Goal: Check status: Check status

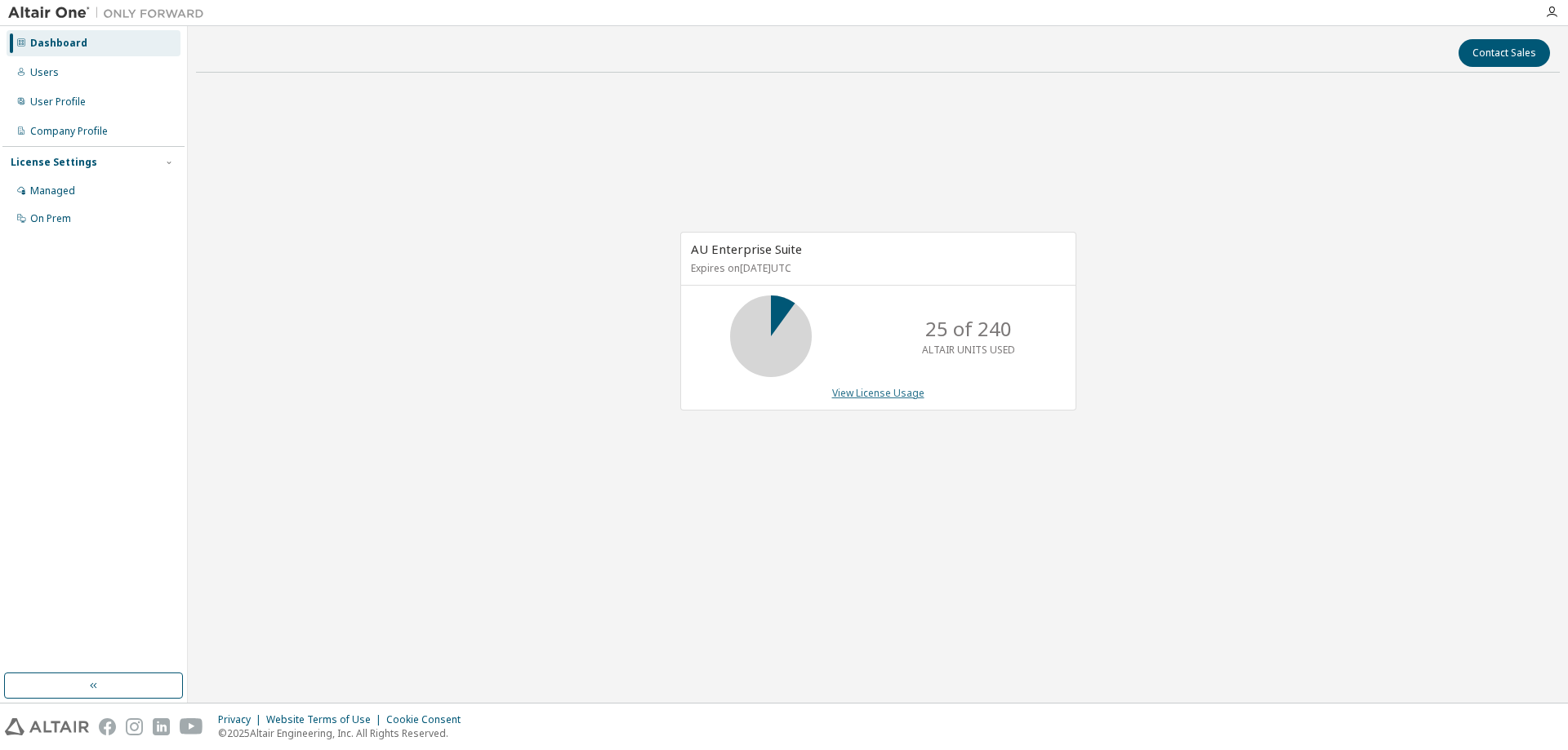
click at [883, 399] on link "View License Usage" at bounding box center [879, 393] width 92 height 14
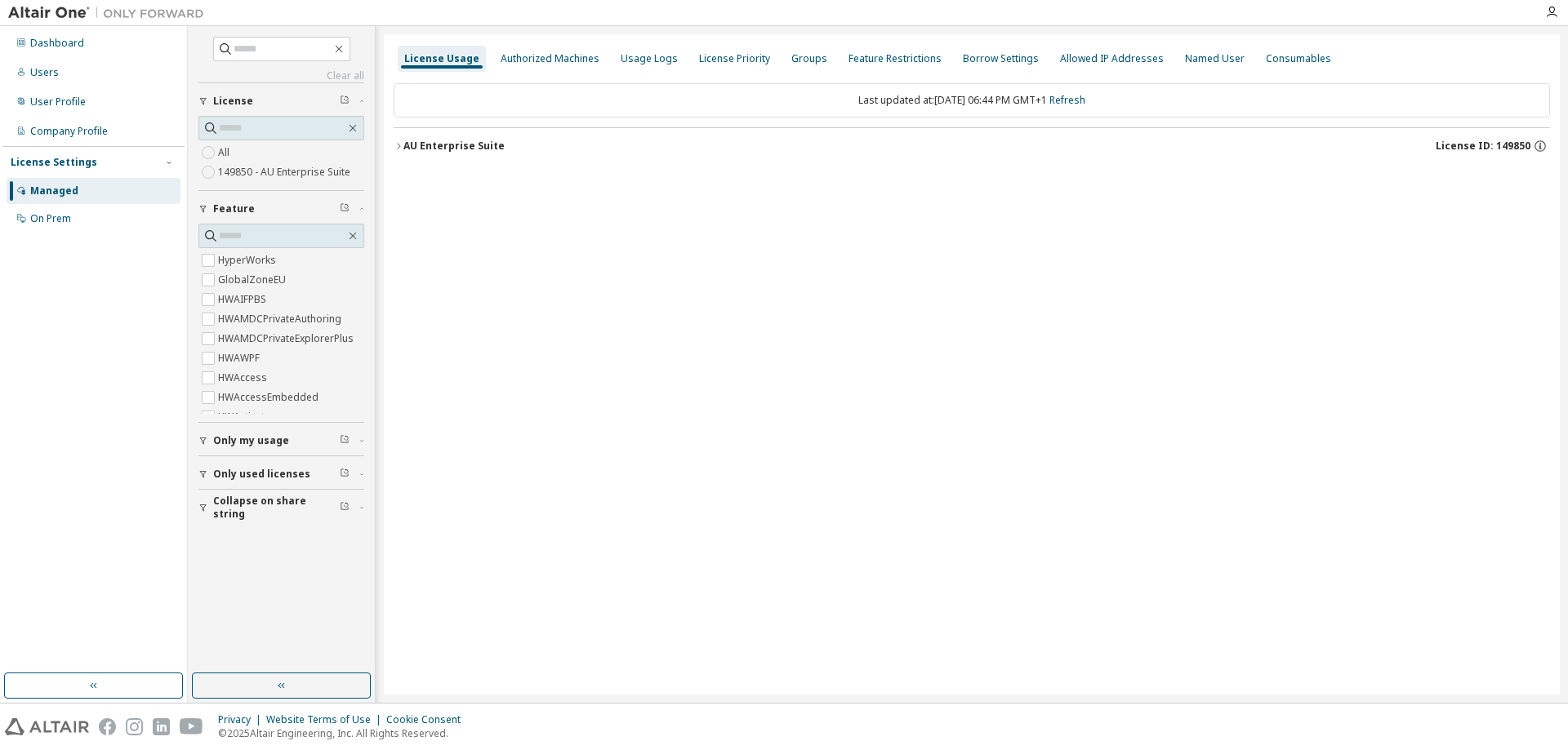
click at [809, 149] on div "AU Enterprise Suite License ID: 149850" at bounding box center [977, 146] width 1147 height 15
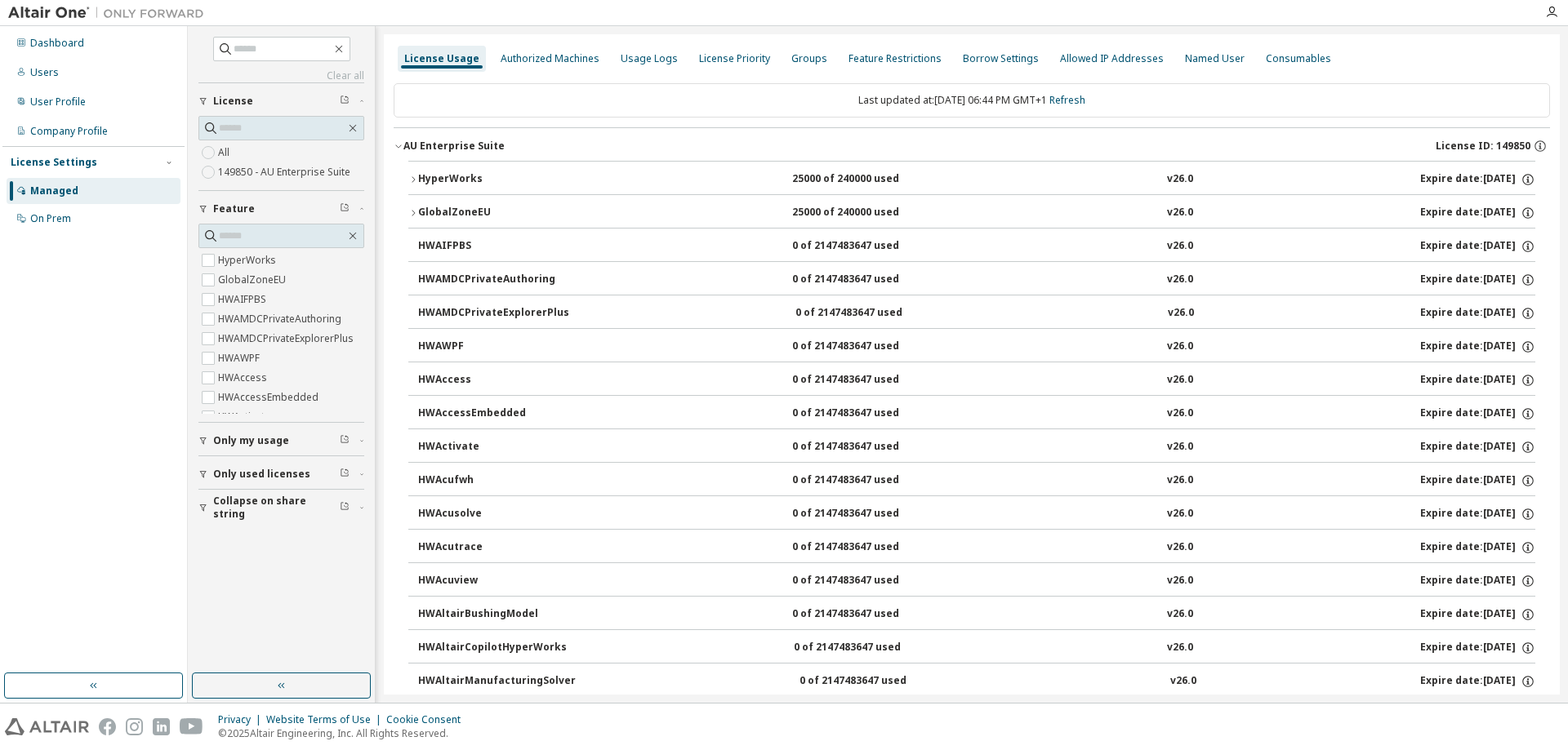
click at [1311, 170] on button "HyperWorks 25000 of 240000 used v26.0 Expire date: [DATE]" at bounding box center [972, 179] width 1127 height 36
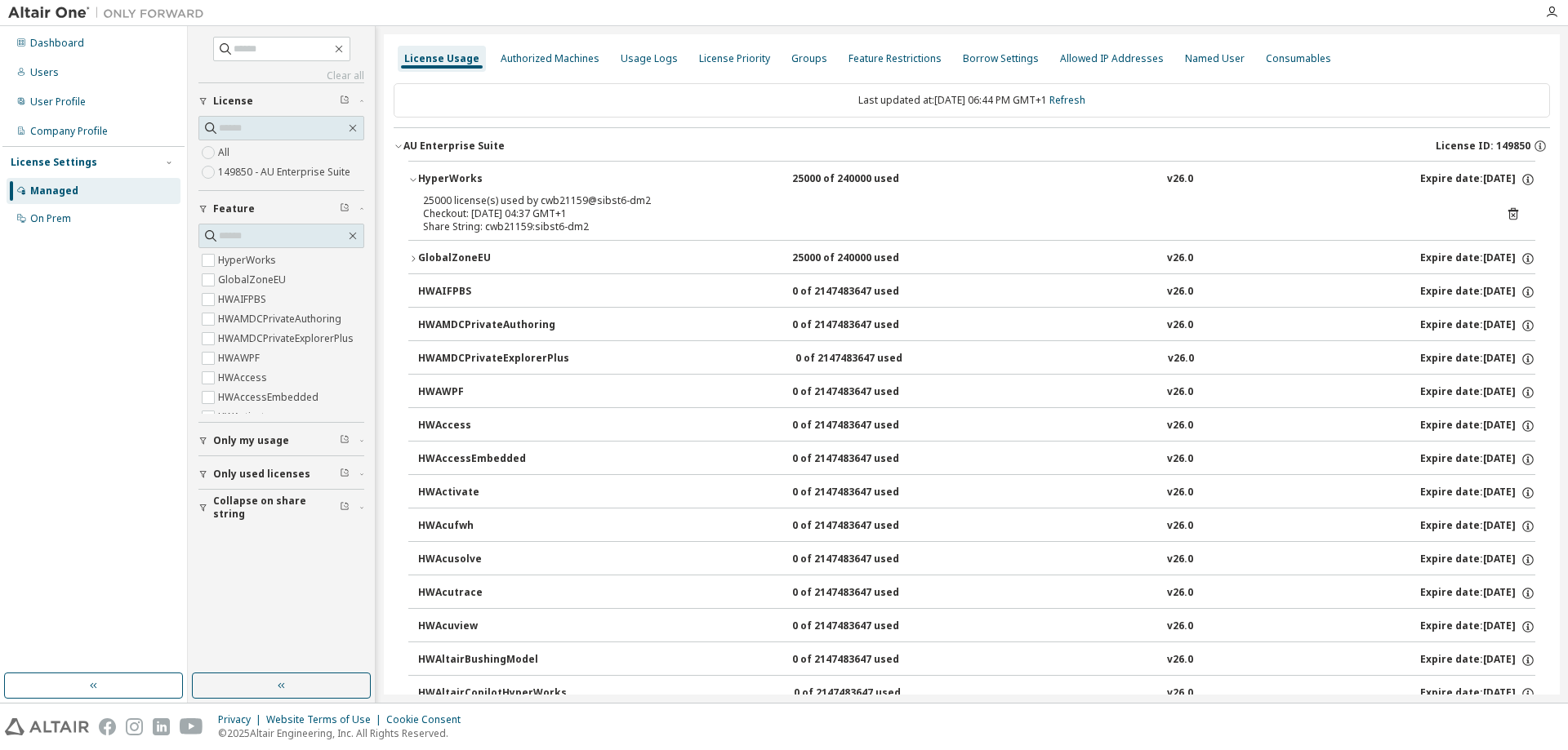
click at [1509, 213] on icon at bounding box center [1513, 213] width 10 height 12
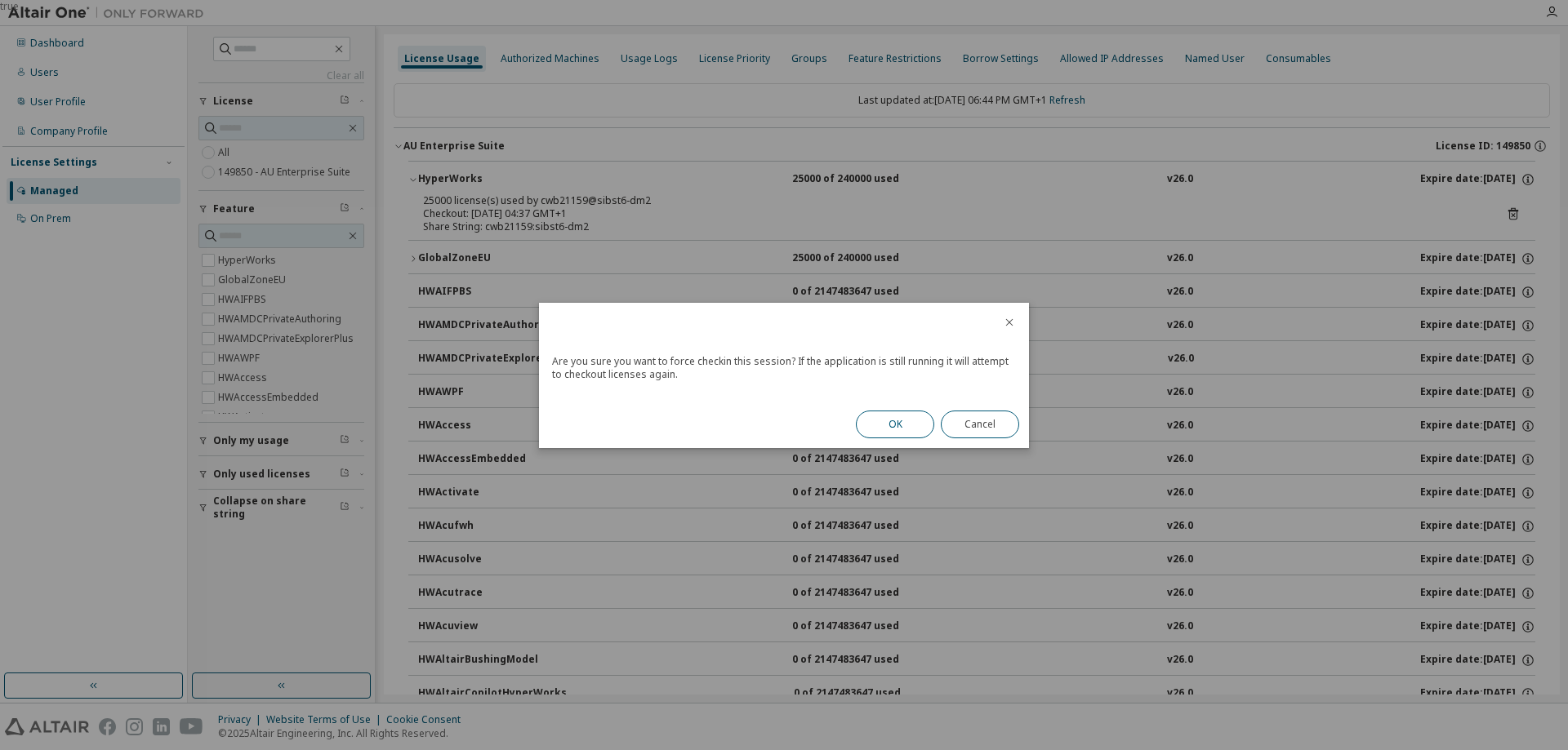
click at [883, 426] on button "OK" at bounding box center [894, 425] width 79 height 28
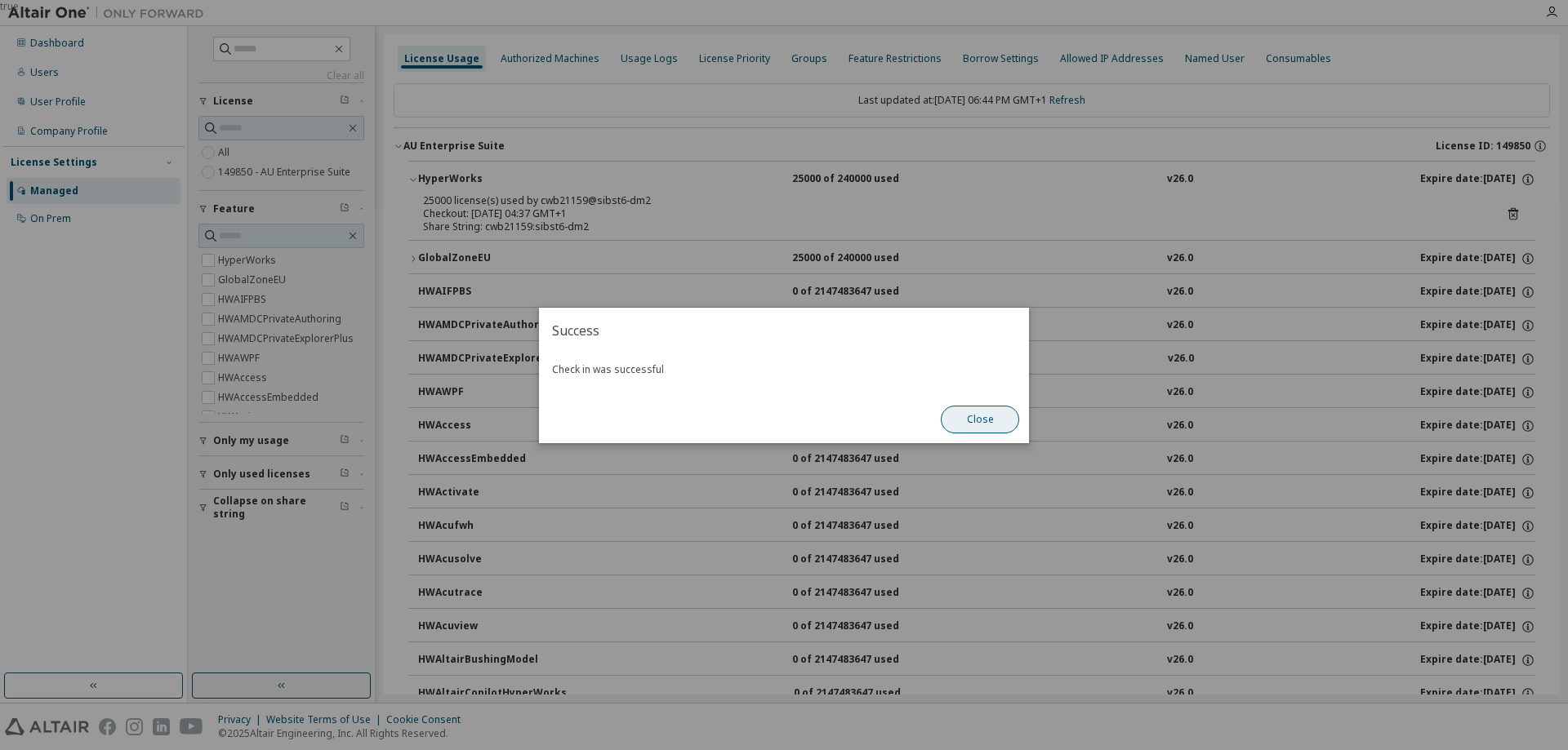
click at [983, 429] on button "Close" at bounding box center [979, 419] width 79 height 28
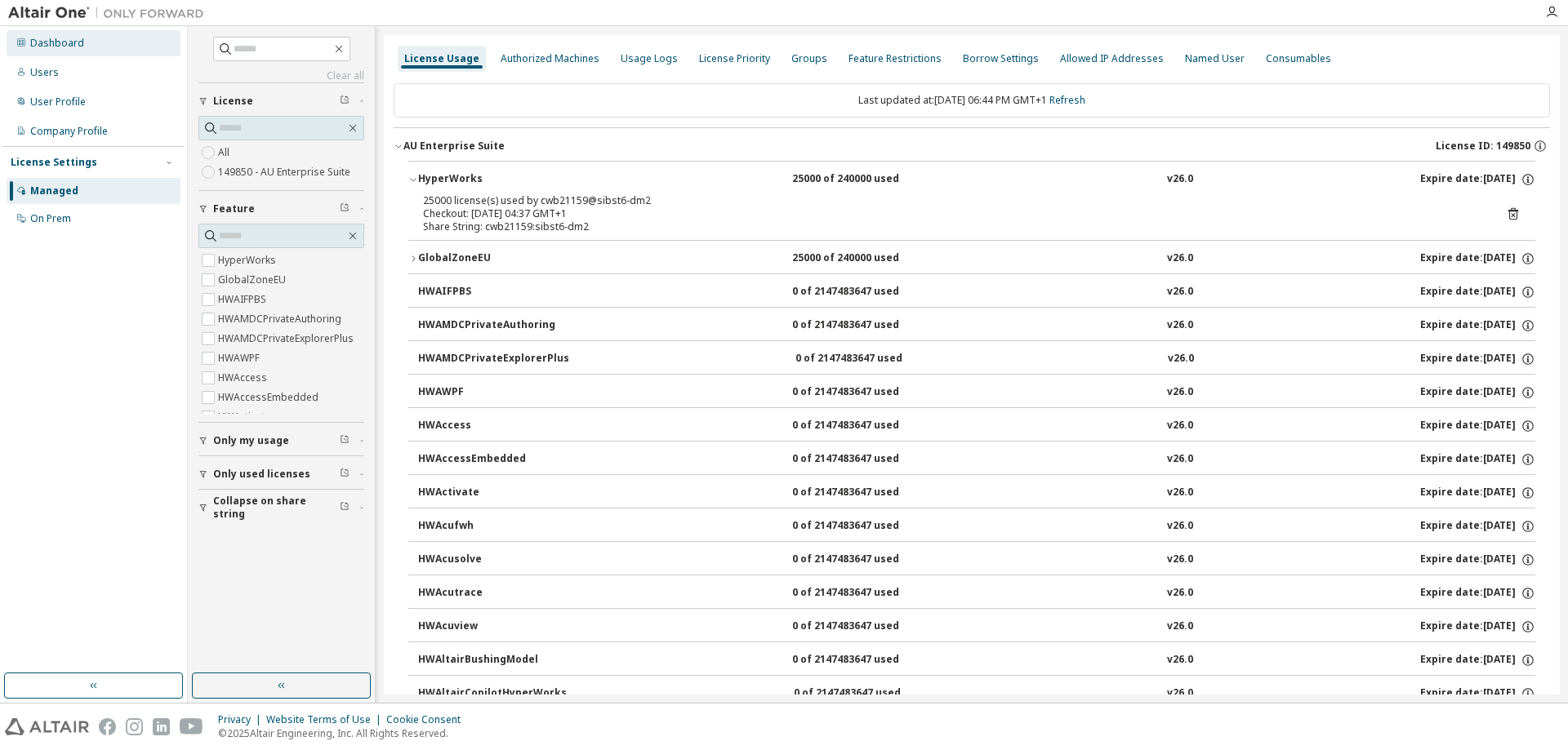
click at [93, 39] on div "Dashboard" at bounding box center [93, 43] width 174 height 26
